Goal: Task Accomplishment & Management: Manage account settings

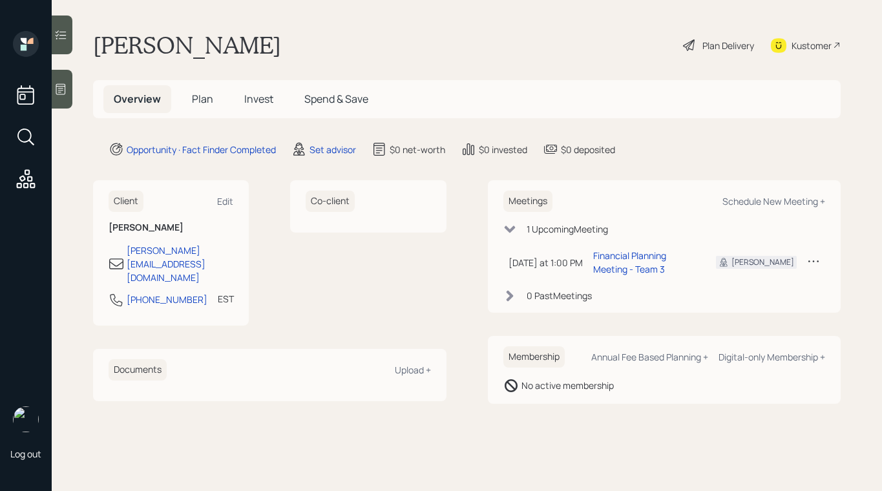
click at [678, 42] on div "[PERSON_NAME] Plan Delivery Kustomer" at bounding box center [467, 45] width 748 height 28
click at [684, 43] on icon at bounding box center [690, 45] width 16 height 16
click at [348, 144] on div "Set advisor" at bounding box center [333, 150] width 47 height 14
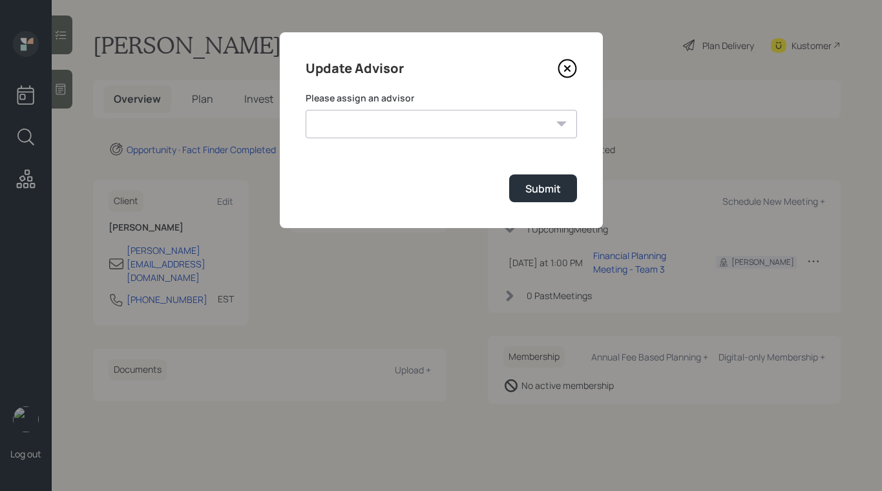
click at [423, 123] on select "[PERSON_NAME] [PERSON_NAME] [PERSON_NAME] End [PERSON_NAME] [PERSON_NAME] [PERS…" at bounding box center [441, 124] width 271 height 28
select select "b1d8ea90-abcc-42aa-86cc-4f33a132aacc"
click at [306, 110] on select "[PERSON_NAME] [PERSON_NAME] [PERSON_NAME] End [PERSON_NAME] [PERSON_NAME] [PERS…" at bounding box center [441, 124] width 271 height 28
click at [554, 188] on div "Submit" at bounding box center [543, 189] width 36 height 14
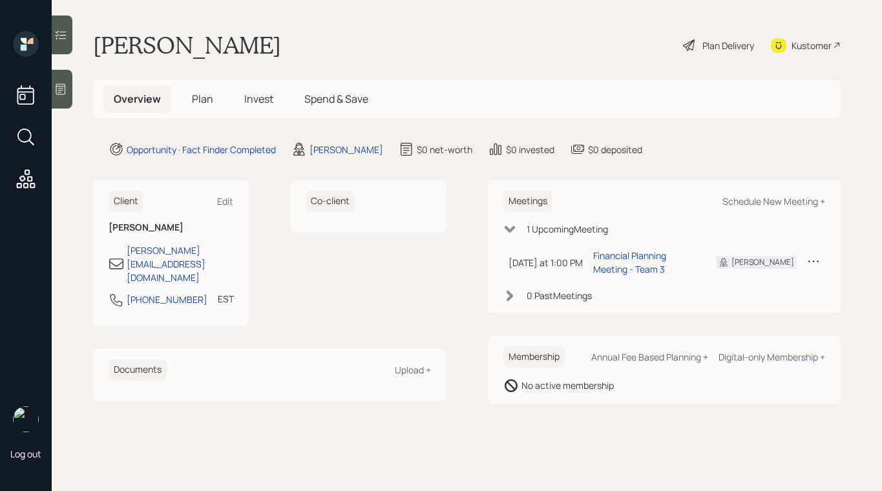
click at [729, 48] on div "Plan Delivery" at bounding box center [728, 46] width 52 height 14
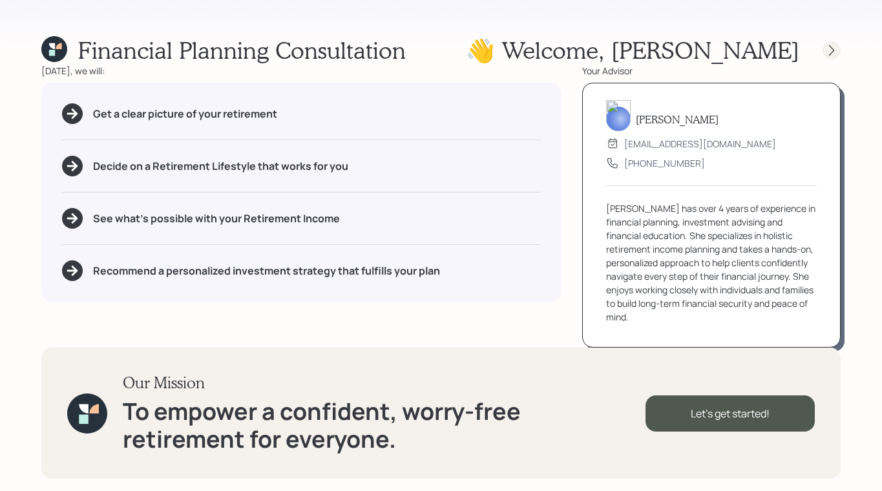
click at [837, 55] on icon at bounding box center [831, 50] width 13 height 13
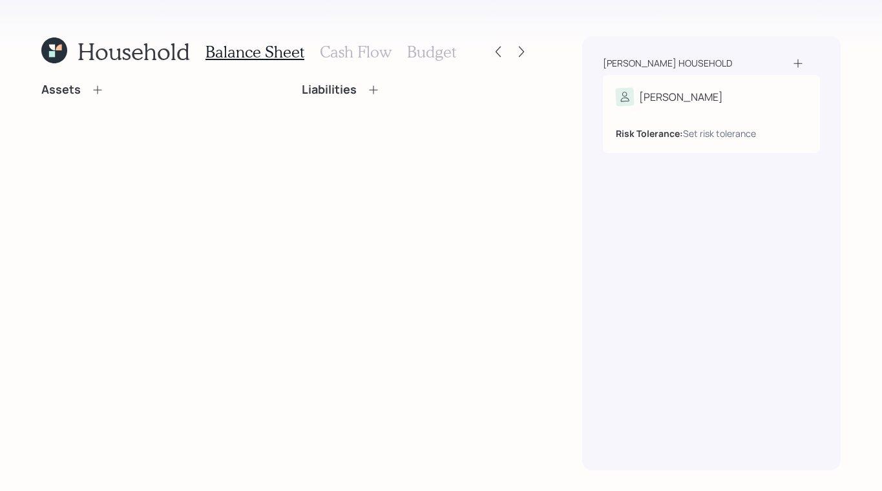
click at [91, 87] on icon at bounding box center [97, 89] width 13 height 13
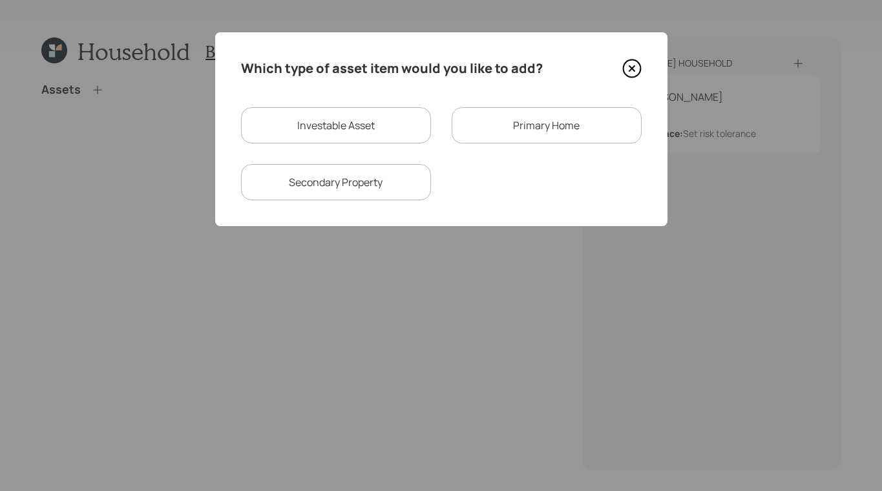
click at [339, 120] on div "Investable Asset" at bounding box center [336, 125] width 190 height 36
select select "taxable"
select select "balanced"
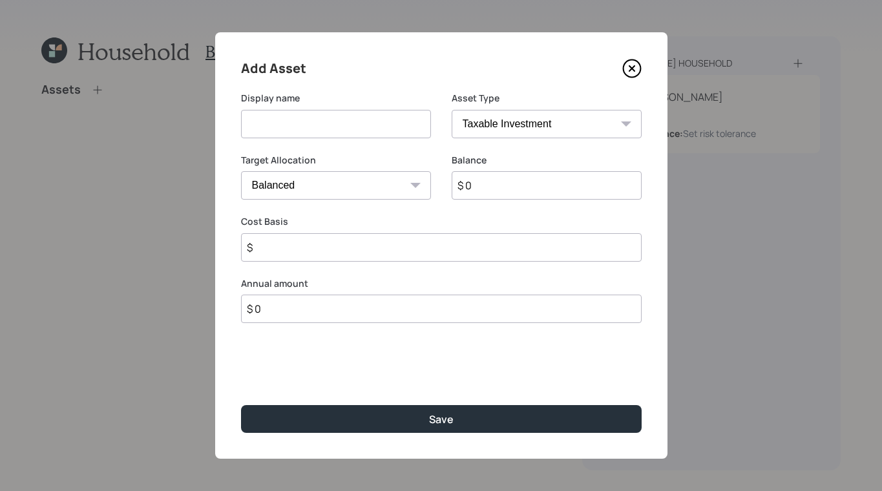
click at [629, 76] on icon at bounding box center [631, 68] width 17 height 17
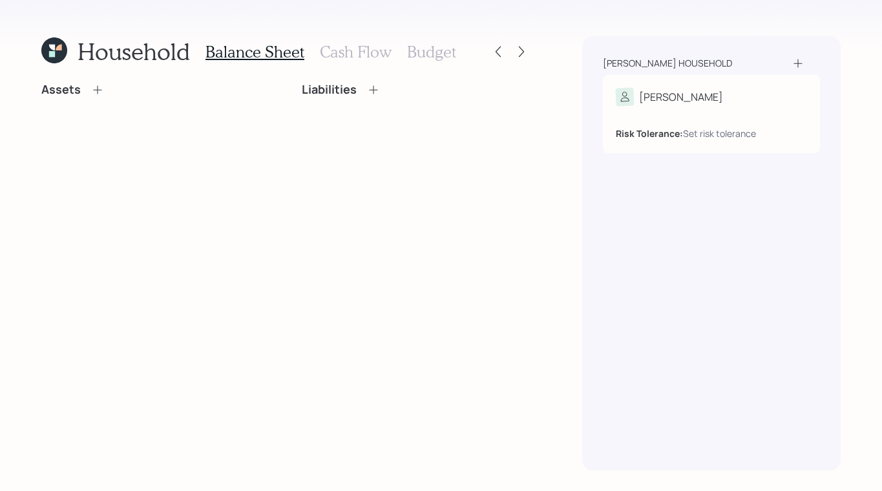
click at [689, 118] on div "Risk Tolerance: Set risk tolerance" at bounding box center [711, 128] width 191 height 24
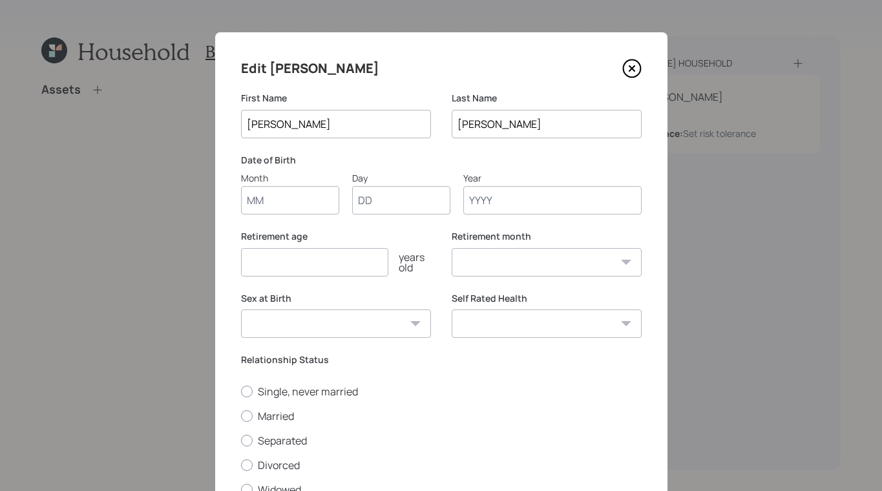
click at [292, 209] on input "Month" at bounding box center [290, 200] width 98 height 28
type input "01"
type input "1950"
select select "1"
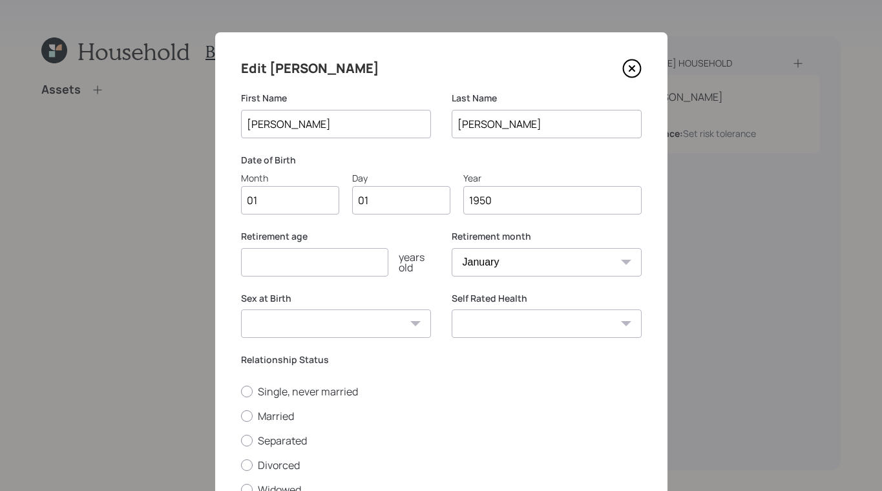
type input "1950"
click at [372, 311] on select "[DEMOGRAPHIC_DATA] [DEMOGRAPHIC_DATA] Other / Prefer not to say" at bounding box center [336, 324] width 190 height 28
select select "[DEMOGRAPHIC_DATA]"
click at [241, 310] on select "[DEMOGRAPHIC_DATA] [DEMOGRAPHIC_DATA] Other / Prefer not to say" at bounding box center [336, 324] width 190 height 28
click at [289, 268] on input "number" at bounding box center [314, 262] width 147 height 28
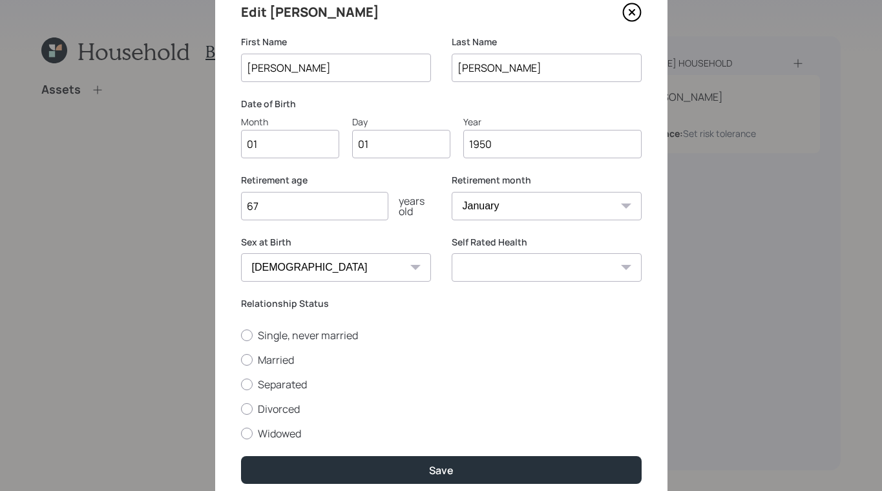
scroll to position [108, 0]
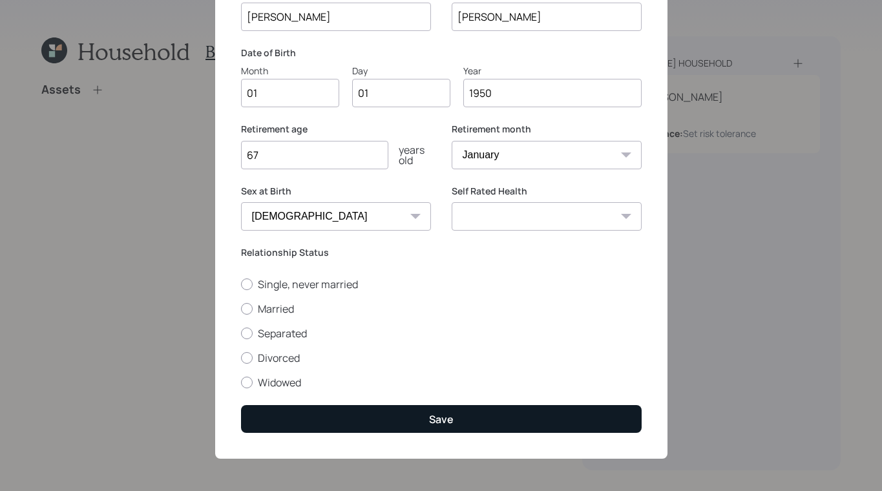
type input "67"
click at [360, 424] on button "Save" at bounding box center [441, 419] width 401 height 28
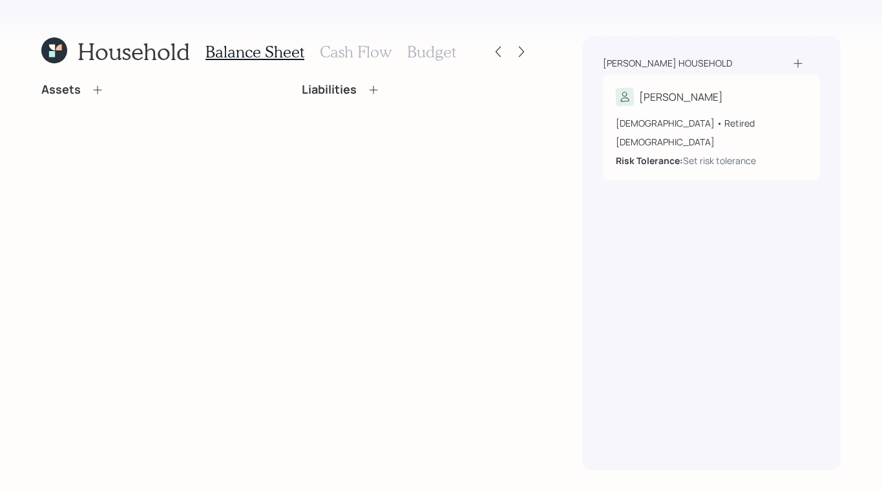
click at [92, 86] on icon at bounding box center [97, 89] width 13 height 13
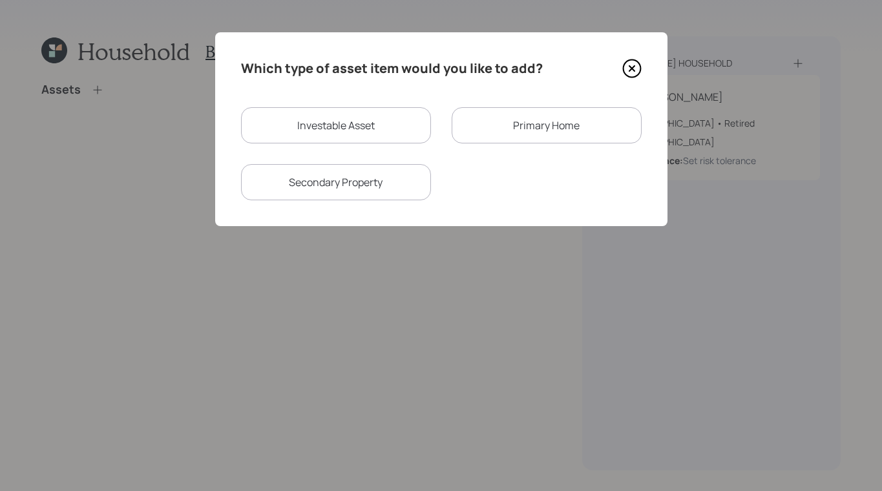
click at [337, 123] on div "Investable Asset" at bounding box center [336, 125] width 190 height 36
select select "taxable"
select select "balanced"
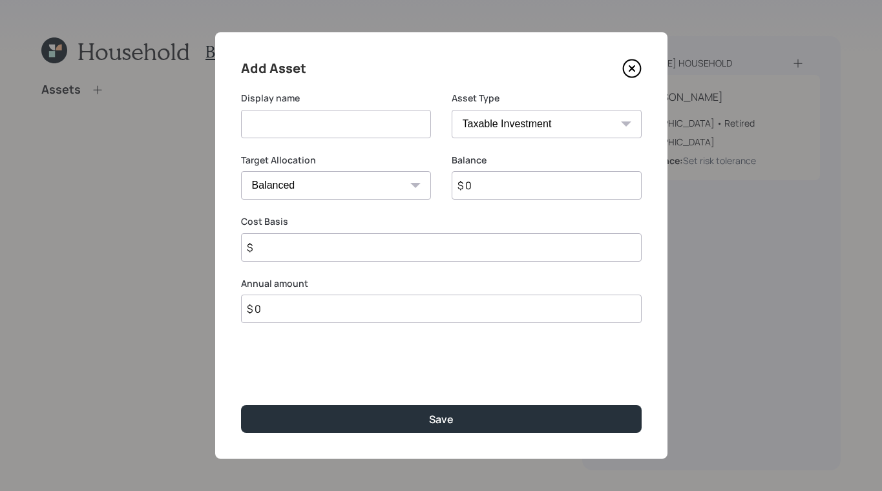
click at [403, 123] on input at bounding box center [336, 124] width 190 height 28
type input "401K"
click at [526, 131] on select "SEP [PERSON_NAME] IRA 401(k) [PERSON_NAME] 401(k) 403(b) [PERSON_NAME] 403(b) 4…" at bounding box center [547, 124] width 190 height 28
select select "company_sponsored"
click at [452, 110] on select "SEP [PERSON_NAME] IRA 401(k) [PERSON_NAME] 401(k) 403(b) [PERSON_NAME] 403(b) 4…" at bounding box center [547, 124] width 190 height 28
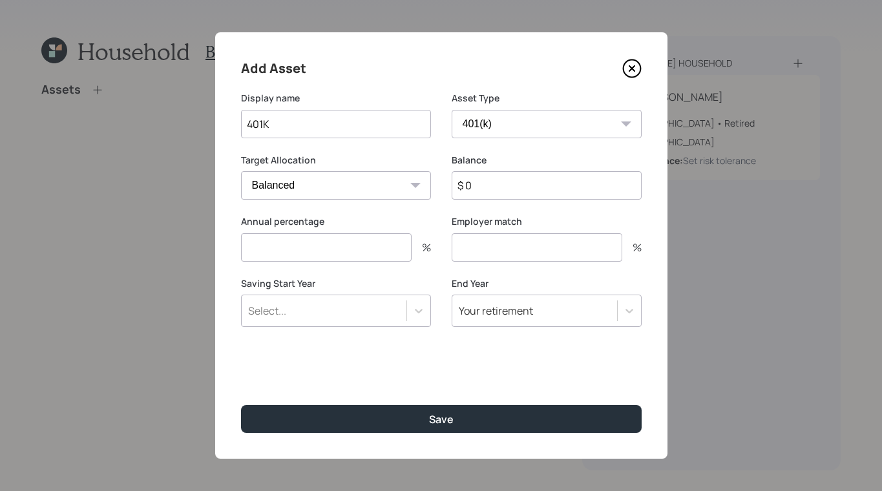
click at [534, 191] on input "$ 0" at bounding box center [547, 185] width 190 height 28
type input "$ 67,000"
click at [359, 256] on input "number" at bounding box center [326, 247] width 171 height 28
type input "0"
click at [509, 231] on div "Employer match %" at bounding box center [547, 238] width 190 height 47
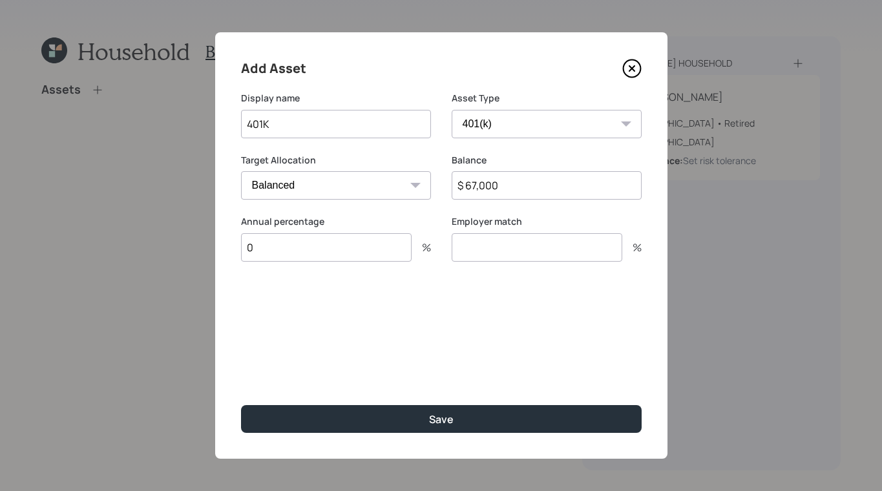
click at [504, 240] on input "number" at bounding box center [537, 247] width 171 height 28
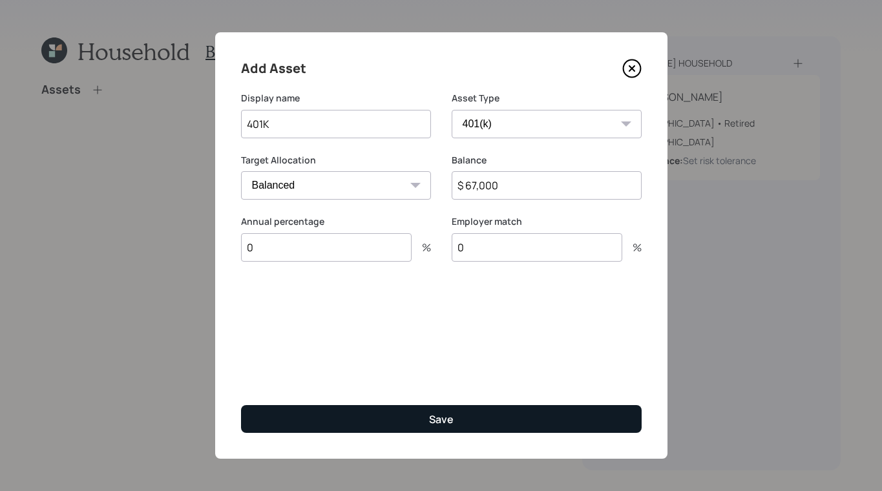
type input "0"
click at [476, 412] on button "Save" at bounding box center [441, 419] width 401 height 28
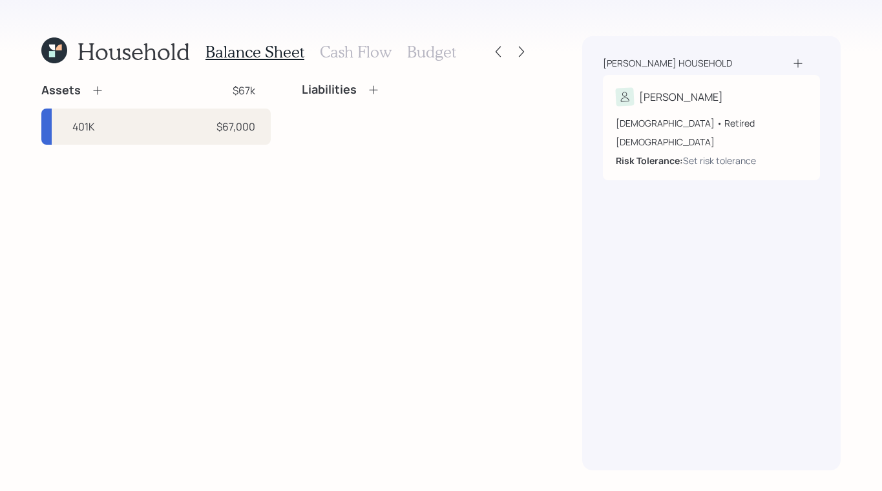
click at [352, 49] on h3 "Cash Flow" at bounding box center [356, 52] width 72 height 19
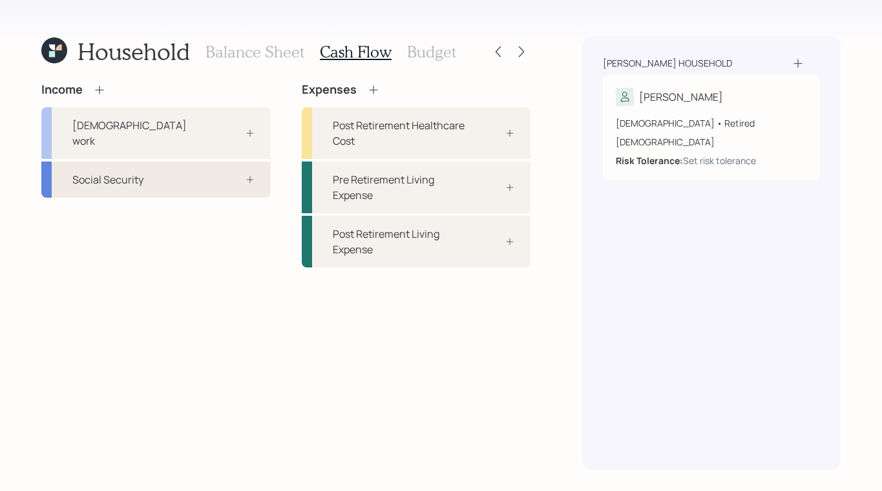
click at [219, 174] on div at bounding box center [235, 179] width 39 height 10
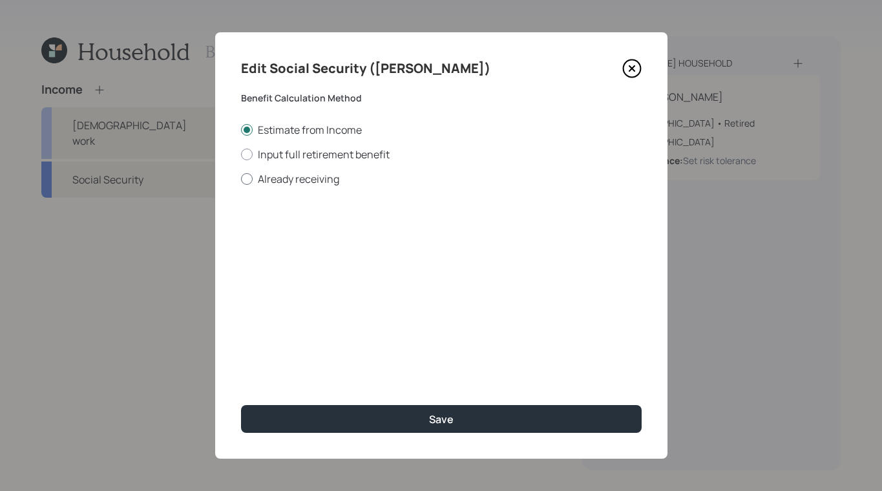
click at [257, 179] on label "Already receiving" at bounding box center [441, 179] width 401 height 14
click at [241, 179] on input "Already receiving" at bounding box center [240, 178] width 1 height 1
radio input "true"
click at [357, 235] on input "$" at bounding box center [441, 233] width 401 height 28
type input "$ 4,100"
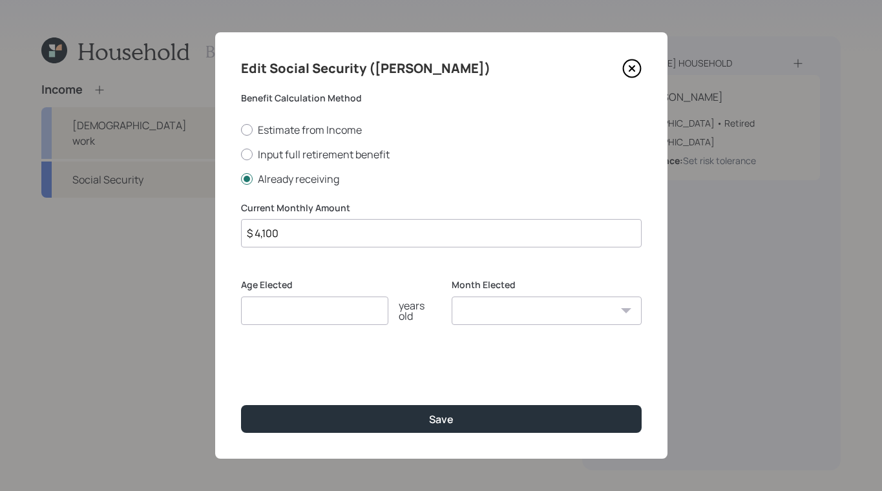
click at [261, 299] on input "number" at bounding box center [314, 311] width 147 height 28
type input "67"
click at [445, 401] on div "Edit Social Security ([PERSON_NAME]) Benefit Calculation Method Estimate from I…" at bounding box center [441, 245] width 452 height 426
click at [443, 406] on button "Save" at bounding box center [441, 419] width 401 height 28
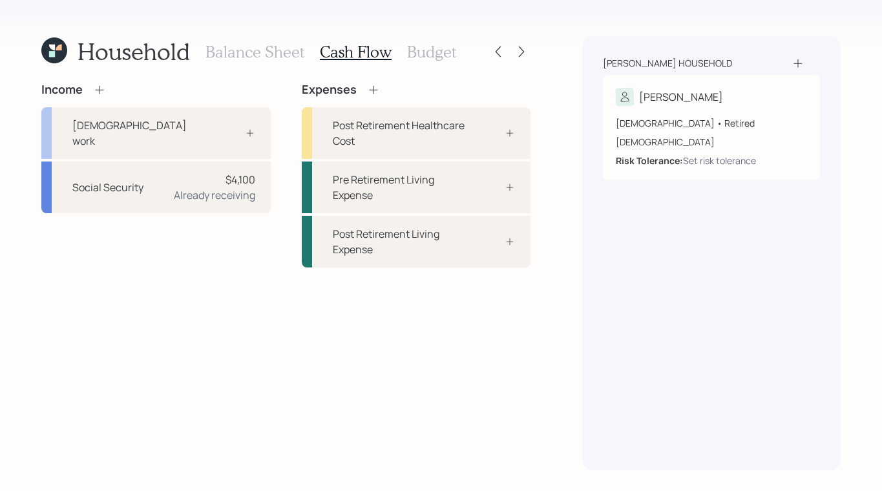
click at [56, 50] on icon at bounding box center [59, 48] width 6 height 6
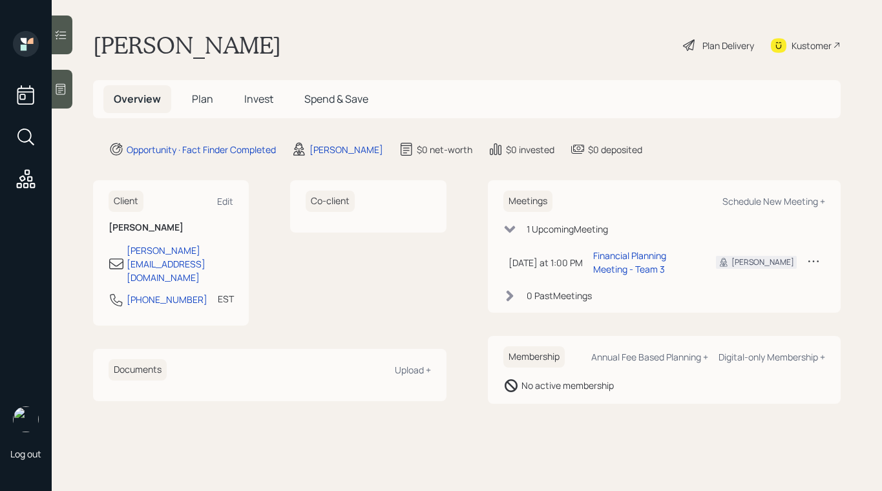
click at [695, 45] on icon at bounding box center [690, 45] width 16 height 16
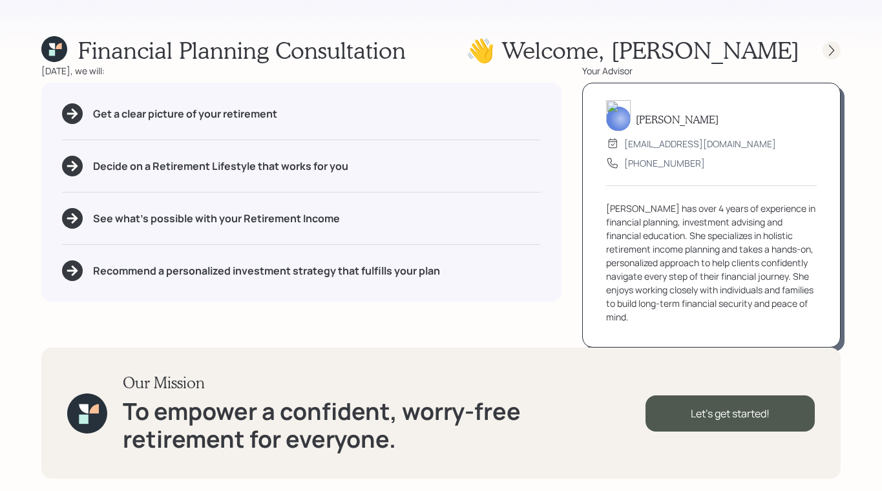
click at [829, 54] on icon at bounding box center [831, 50] width 5 height 11
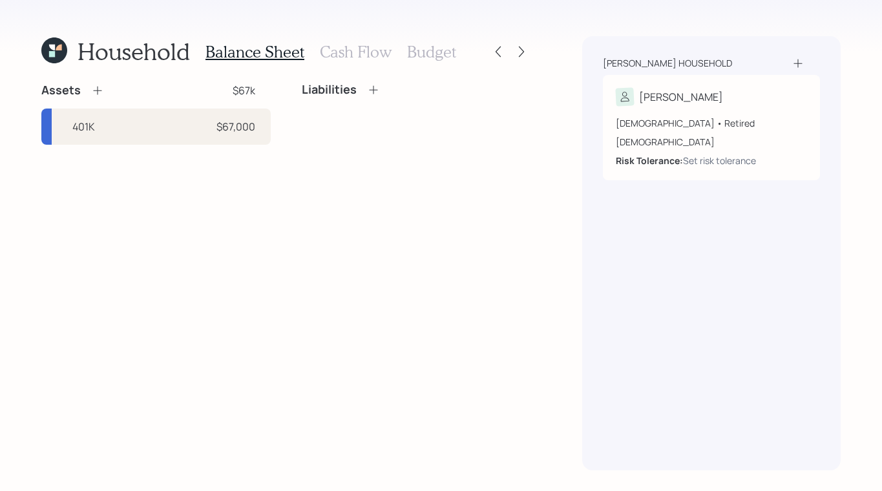
click at [100, 85] on icon at bounding box center [97, 90] width 13 height 13
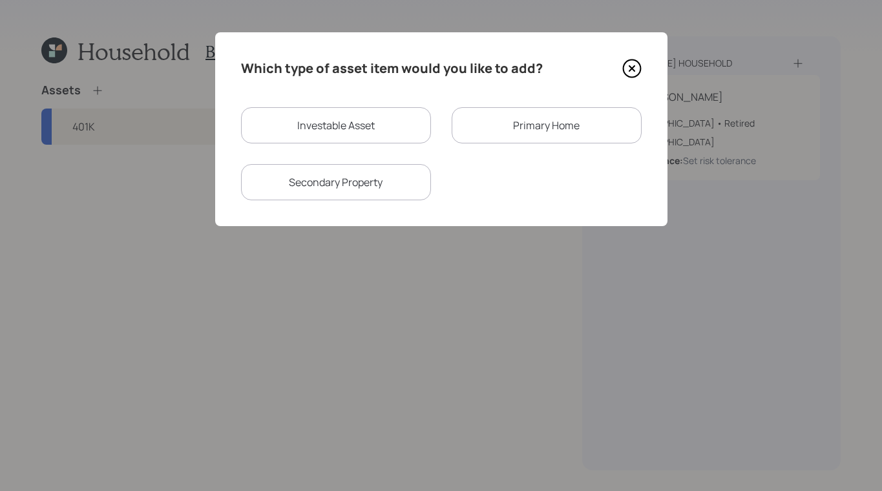
click at [335, 121] on div "Investable Asset" at bounding box center [336, 125] width 190 height 36
select select "taxable"
select select "balanced"
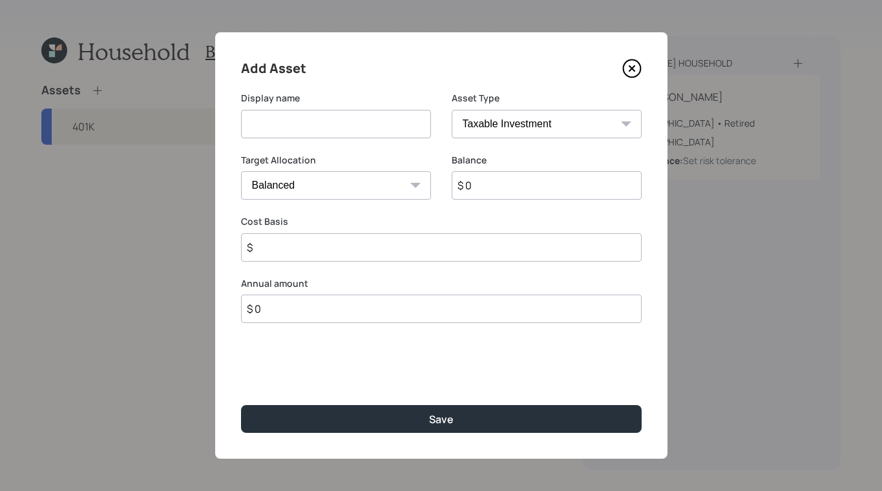
click at [299, 125] on input at bounding box center [336, 124] width 190 height 28
type input "Lump Sum"
click at [474, 129] on select "SEP [PERSON_NAME] IRA 401(k) [PERSON_NAME] 401(k) 403(b) [PERSON_NAME] 403(b) 4…" at bounding box center [547, 124] width 190 height 28
select select "cash"
click at [452, 110] on select "SEP [PERSON_NAME] IRA 401(k) [PERSON_NAME] 401(k) 403(b) [PERSON_NAME] 403(b) 4…" at bounding box center [547, 124] width 190 height 28
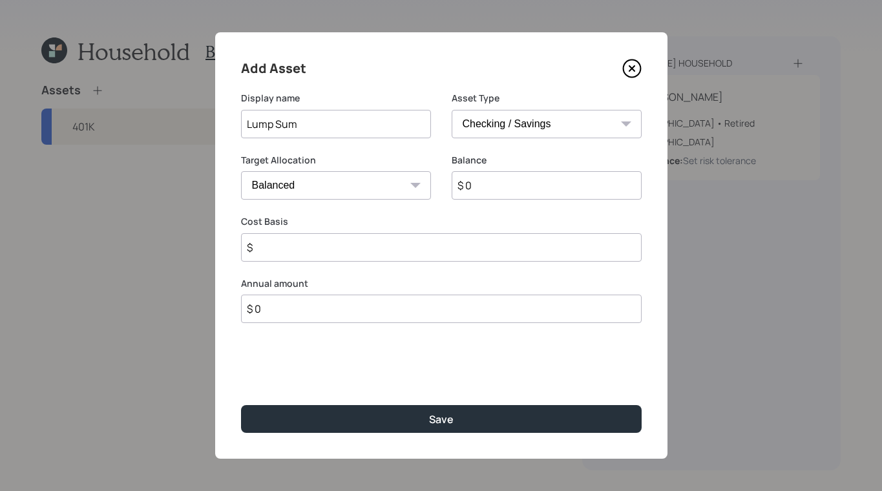
type input "$"
click at [448, 172] on input "$ 0" at bounding box center [441, 185] width 401 height 28
type input "$ 10"
click at [400, 437] on div "Add Asset Display name Lump Sum Asset Type SEP [PERSON_NAME] IRA 401(k) [PERSON…" at bounding box center [441, 245] width 452 height 426
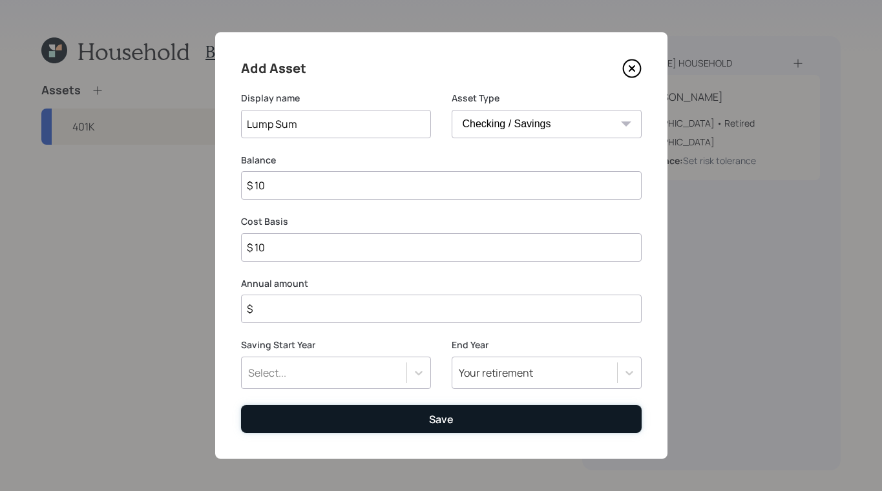
click at [403, 425] on button "Save" at bounding box center [441, 419] width 401 height 28
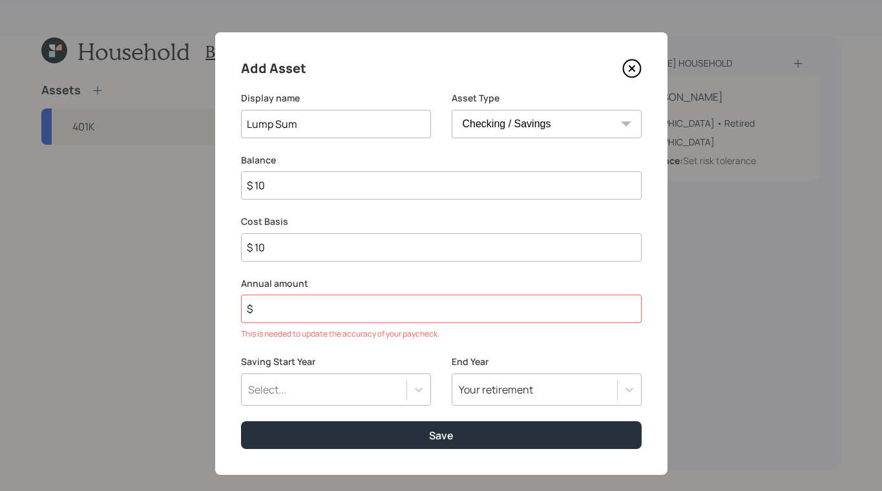
click at [291, 297] on input "$" at bounding box center [441, 309] width 401 height 28
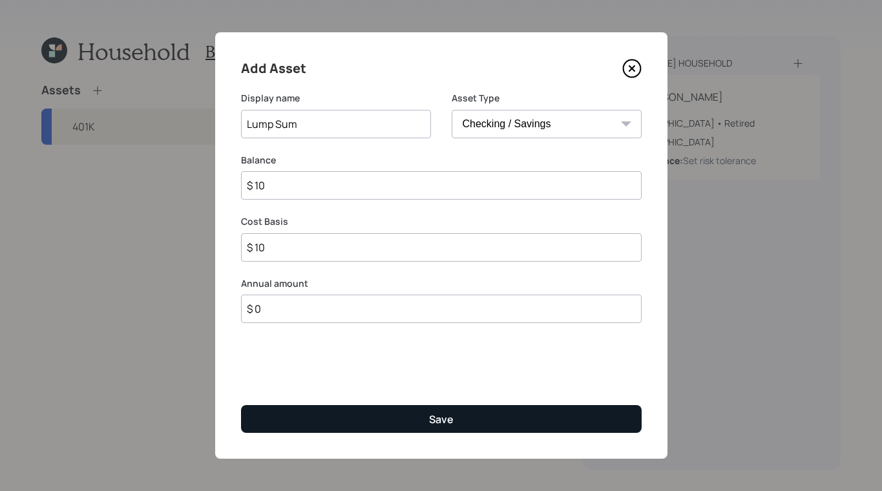
type input "$ 0"
click at [473, 421] on button "Save" at bounding box center [441, 419] width 401 height 28
